Goal: Information Seeking & Learning: Learn about a topic

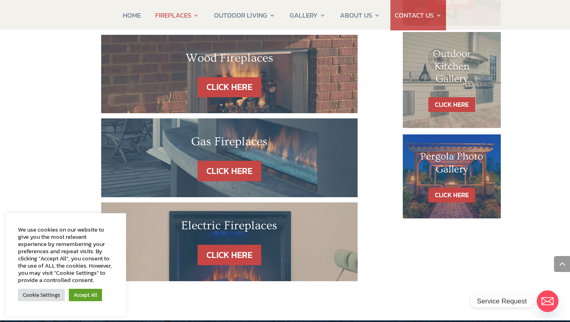
scroll to position [482, 0]
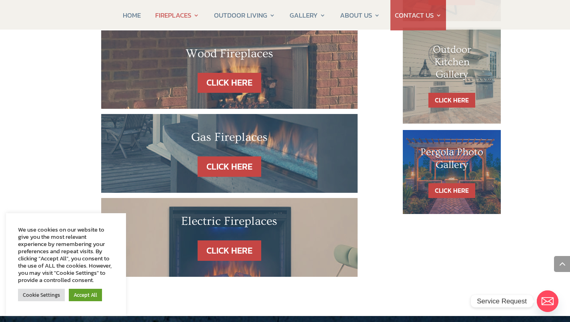
click at [231, 156] on link "CLICK HERE" at bounding box center [229, 166] width 64 height 20
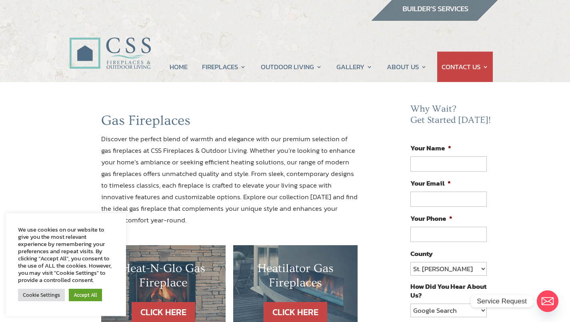
scroll to position [5, 0]
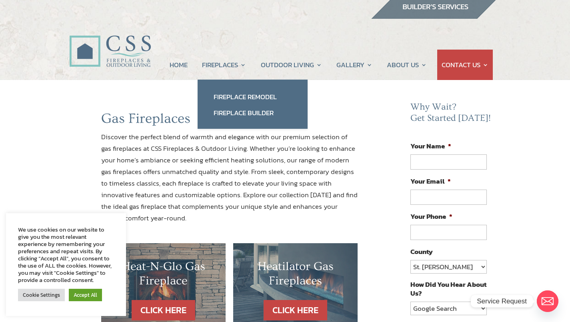
click at [245, 101] on link "Fireplace Remodel" at bounding box center [252, 97] width 94 height 16
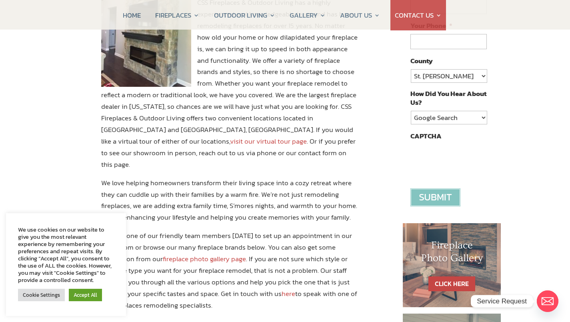
scroll to position [196, 0]
click at [307, 136] on link "visit our virtual tour page" at bounding box center [268, 141] width 77 height 10
click at [80, 296] on link "Accept All" at bounding box center [85, 295] width 33 height 12
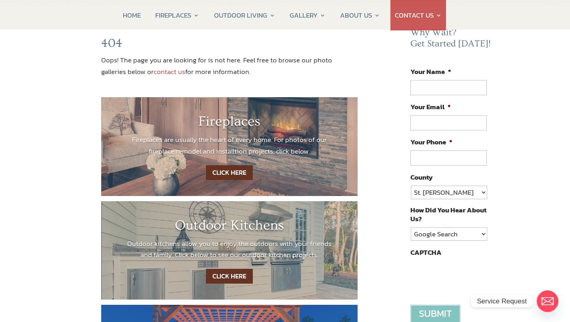
scroll to position [79, 0]
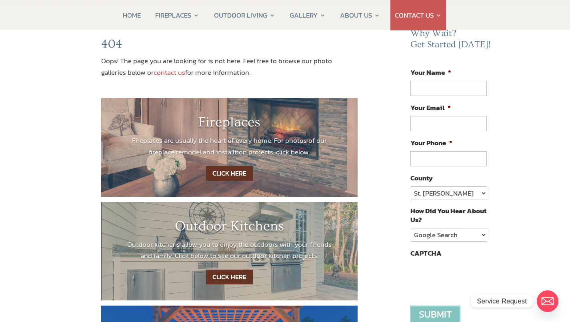
click at [228, 174] on link "CLICK HERE" at bounding box center [229, 173] width 47 height 15
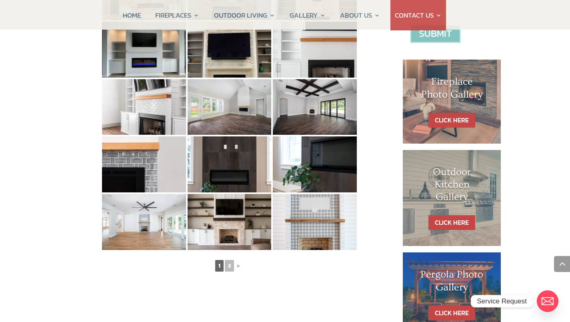
scroll to position [361, 0]
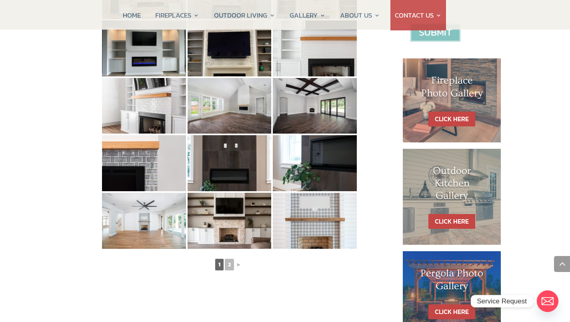
click at [238, 265] on link "►" at bounding box center [238, 264] width 7 height 10
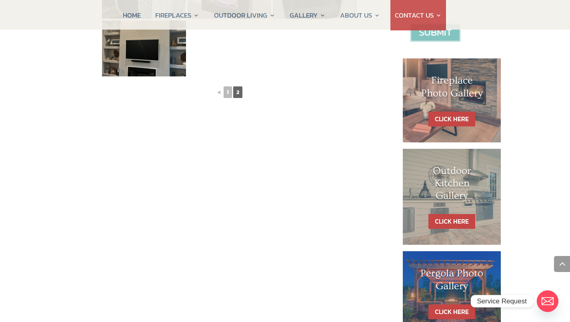
click at [219, 93] on link "◄" at bounding box center [218, 92] width 7 height 10
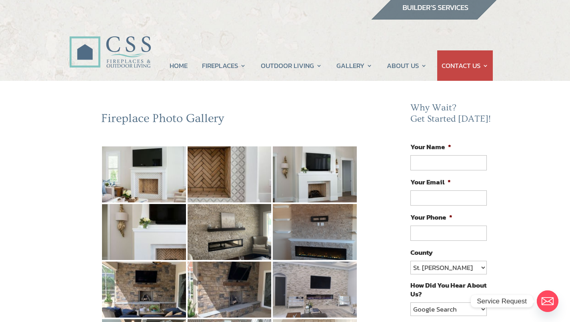
scroll to position [0, 0]
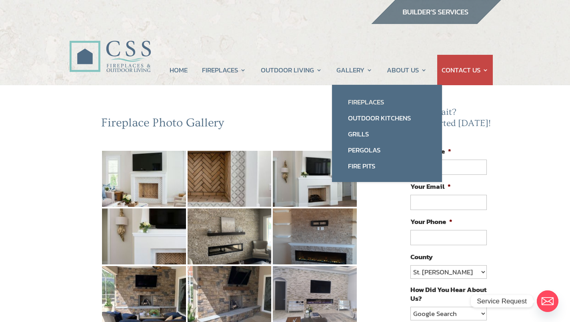
click at [378, 103] on link "Fireplaces" at bounding box center [387, 102] width 94 height 16
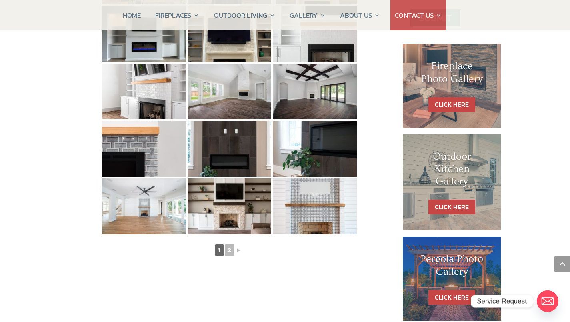
scroll to position [373, 0]
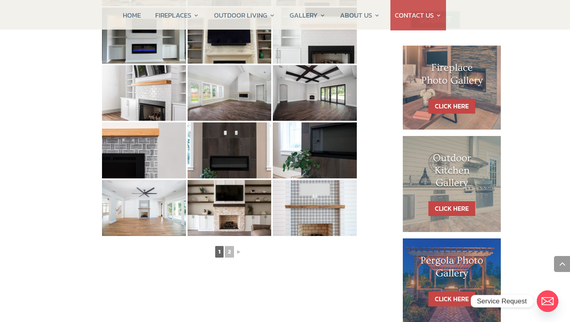
click at [453, 104] on link "CLICK HERE" at bounding box center [451, 106] width 47 height 15
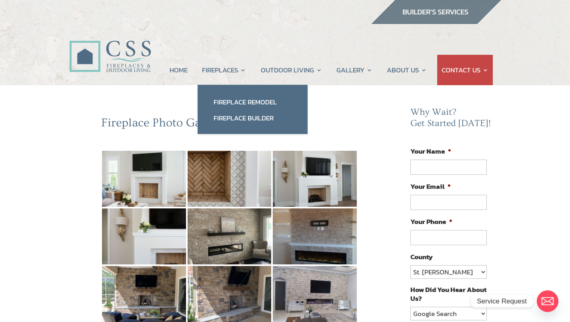
click at [237, 120] on link "Fireplace Builder" at bounding box center [252, 118] width 94 height 16
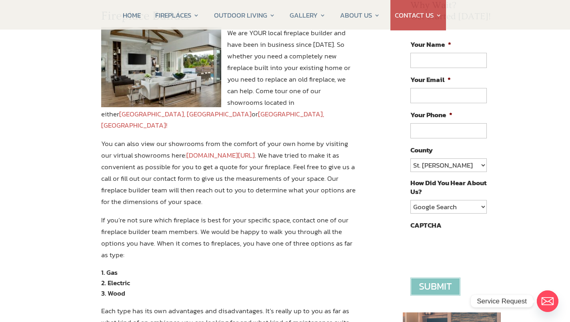
scroll to position [108, 0]
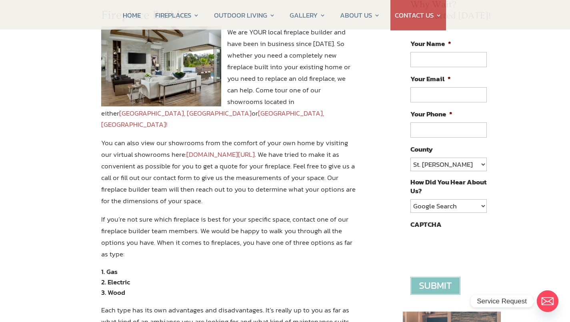
click at [251, 108] on link "Jacksonville, FL" at bounding box center [185, 113] width 132 height 10
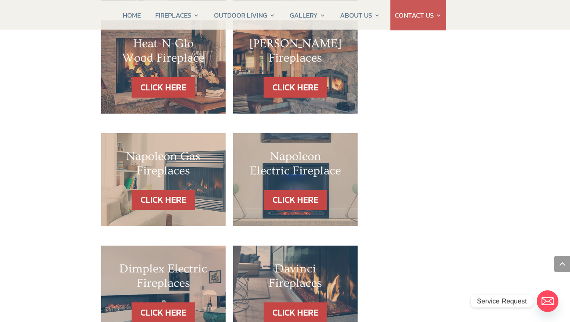
scroll to position [737, 0]
click at [173, 190] on link "CLICK HERE" at bounding box center [164, 200] width 64 height 20
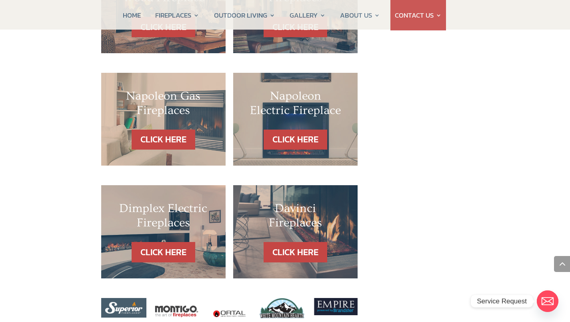
scroll to position [798, 0]
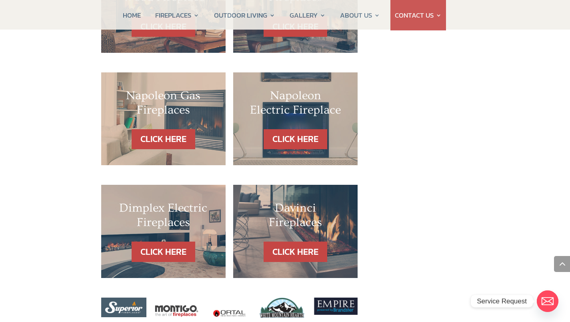
click at [291, 241] on link "CLICK HERE" at bounding box center [295, 251] width 64 height 20
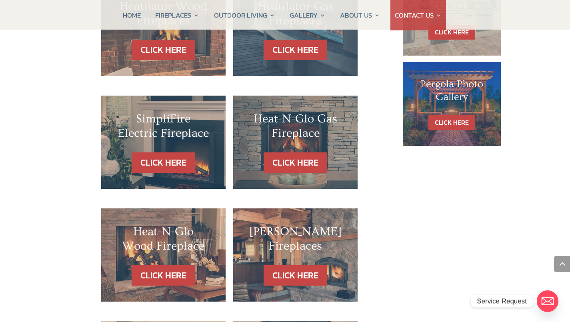
scroll to position [553, 0]
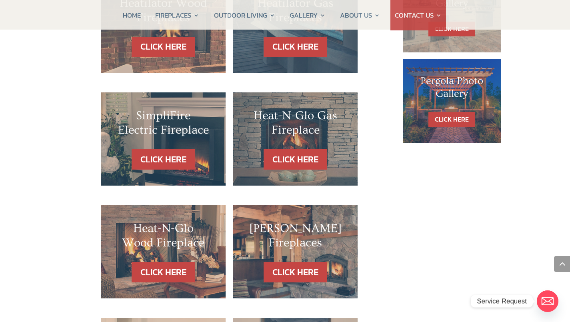
click at [304, 154] on link "CLICK HERE" at bounding box center [295, 159] width 64 height 20
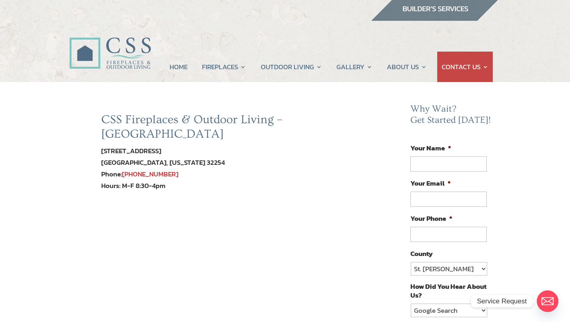
scroll to position [3, 0]
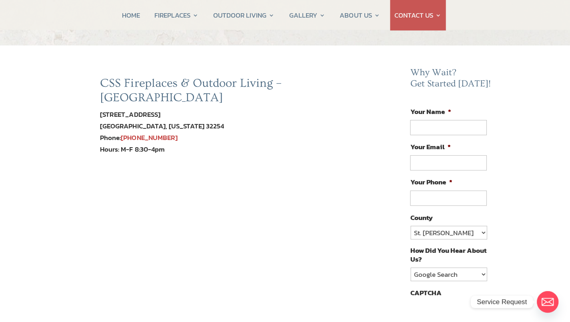
scroll to position [38, 0]
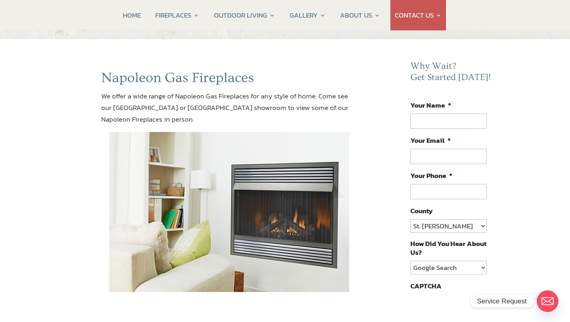
scroll to position [46, 0]
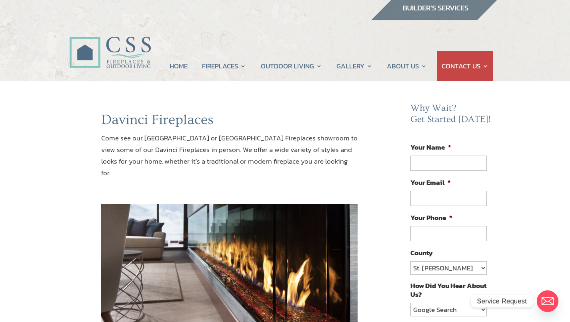
scroll to position [4, 0]
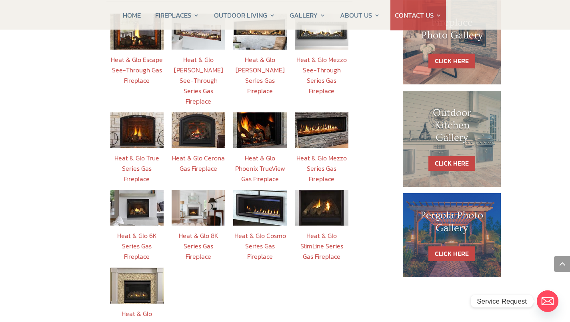
scroll to position [384, 0]
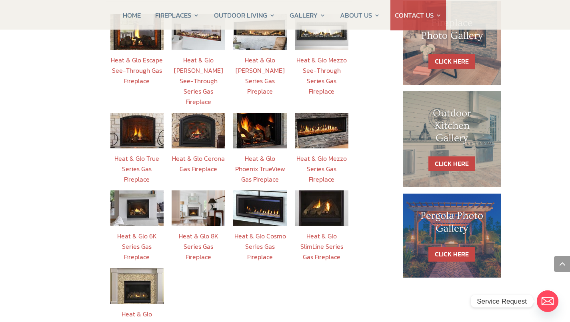
click at [131, 190] on img at bounding box center [137, 208] width 54 height 36
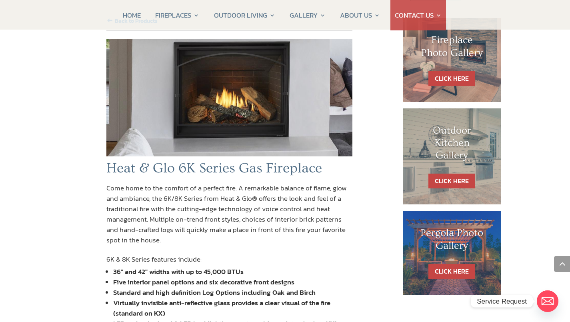
scroll to position [360, 0]
